Goal: Information Seeking & Learning: Find contact information

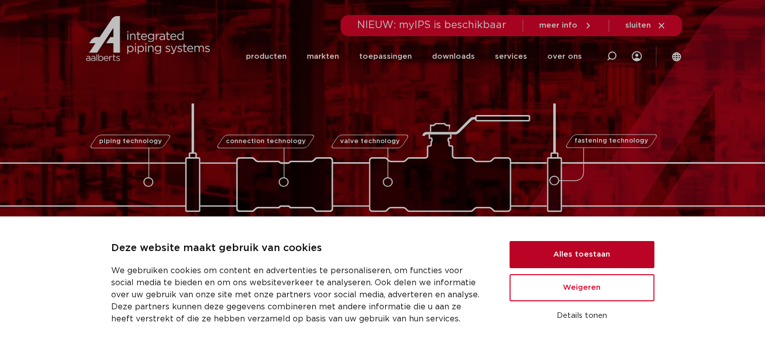
click at [617, 256] on button "Alles toestaan" at bounding box center [581, 254] width 145 height 27
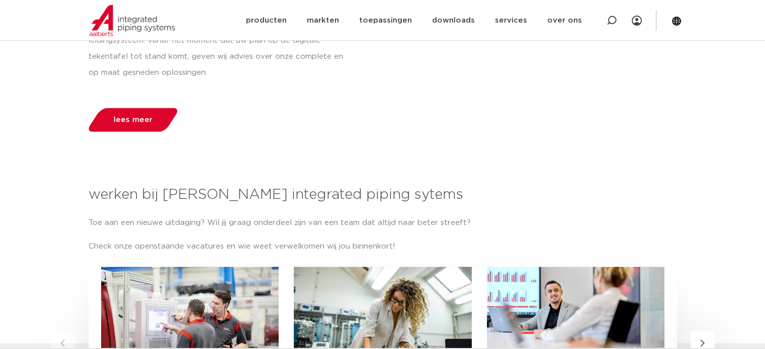
scroll to position [1557, 0]
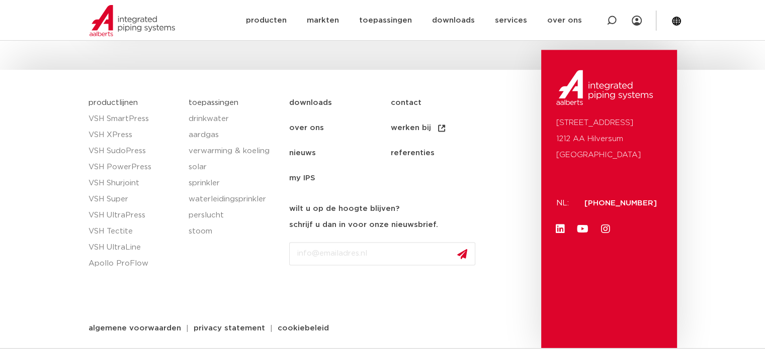
click at [406, 100] on link "contact" at bounding box center [440, 102] width 101 height 25
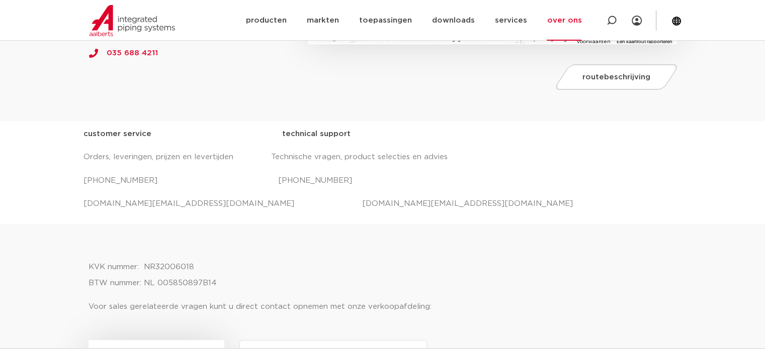
scroll to position [352, 0]
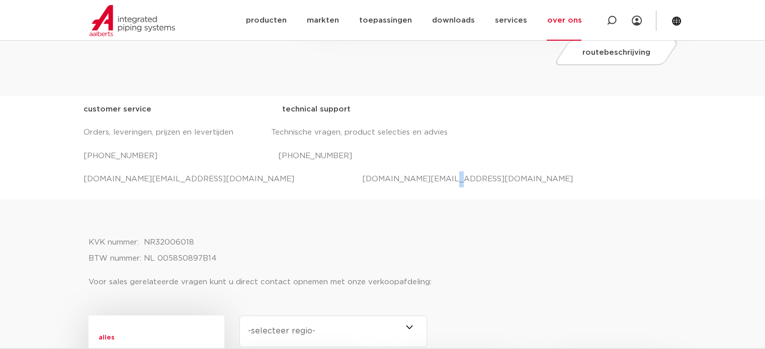
drag, startPoint x: 388, startPoint y: 179, endPoint x: 377, endPoint y: 179, distance: 11.1
click at [377, 179] on p "salessupport.nl@aalberts-ips.com projecten.nl@aalberts-ips.com" at bounding box center [382, 179] width 598 height 16
click at [338, 218] on div at bounding box center [382, 217] width 588 height 25
drag, startPoint x: 384, startPoint y: 178, endPoint x: 264, endPoint y: 178, distance: 119.1
click at [264, 178] on p "salessupport.nl@aalberts-ips.com projecten.nl@aalberts-ips.com" at bounding box center [382, 179] width 598 height 16
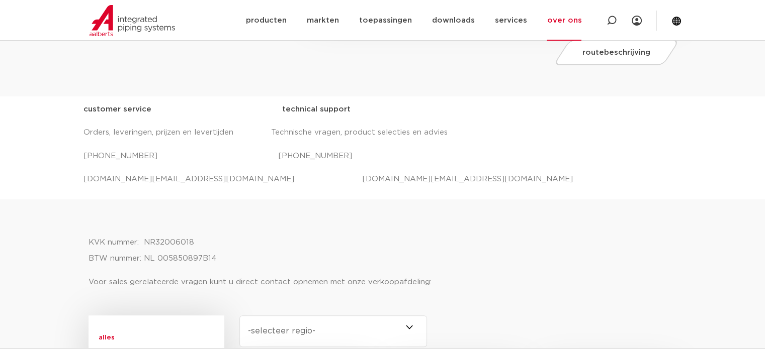
click at [245, 225] on div at bounding box center [382, 217] width 588 height 25
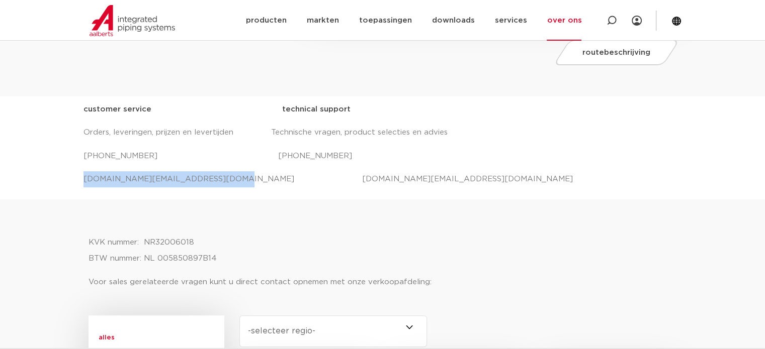
drag, startPoint x: 211, startPoint y: 180, endPoint x: 83, endPoint y: 179, distance: 127.7
click at [83, 179] on p "salessupport.nl@aalberts-ips.com projecten.nl@aalberts-ips.com" at bounding box center [382, 179] width 598 height 16
copy p "salessupport.nl@aalberts-ips.com"
